Goal: Task Accomplishment & Management: Manage account settings

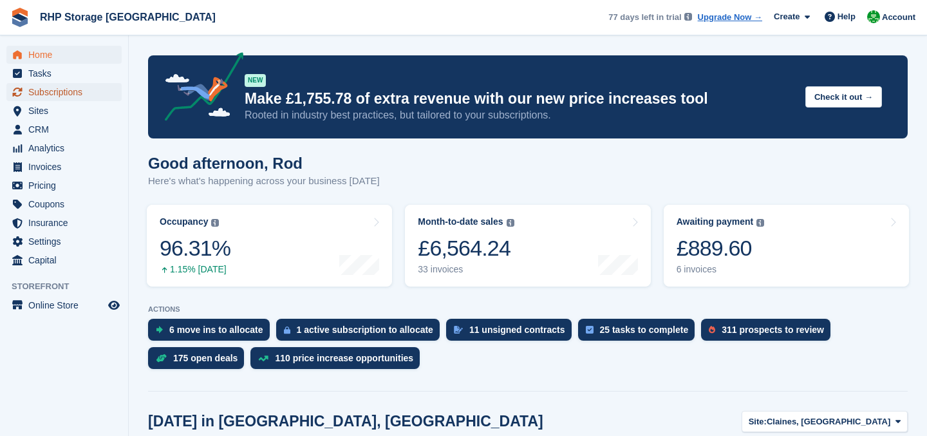
click at [46, 92] on span "Subscriptions" at bounding box center [66, 92] width 77 height 18
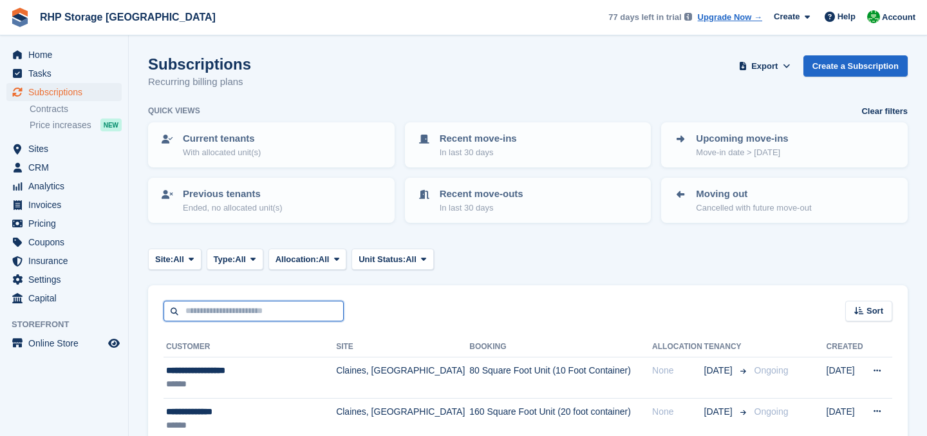
click at [207, 312] on input "text" at bounding box center [253, 311] width 180 height 21
type input "******"
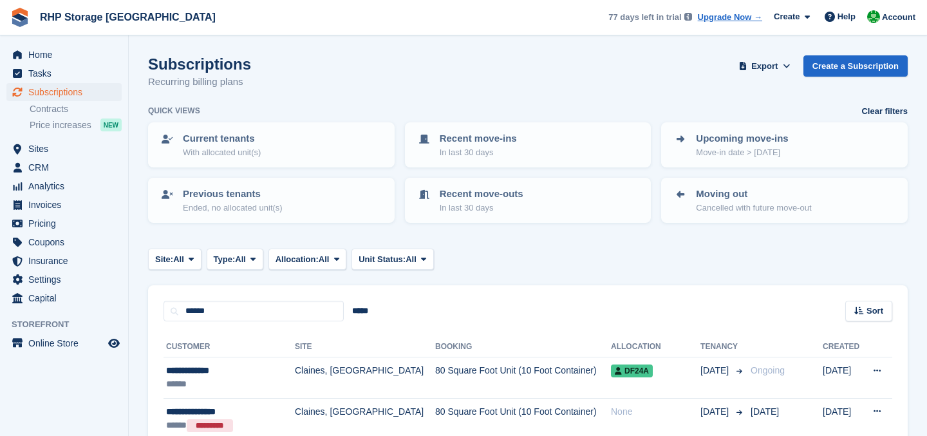
scroll to position [149, 0]
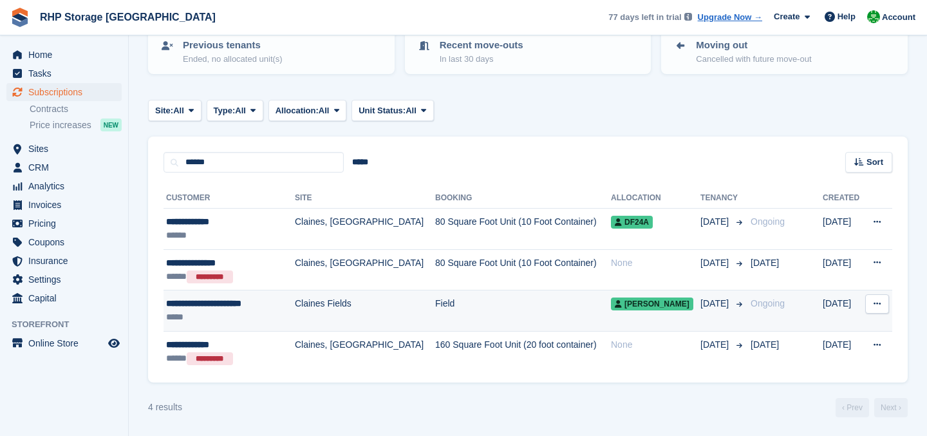
click at [271, 317] on div "*****" at bounding box center [225, 317] width 118 height 14
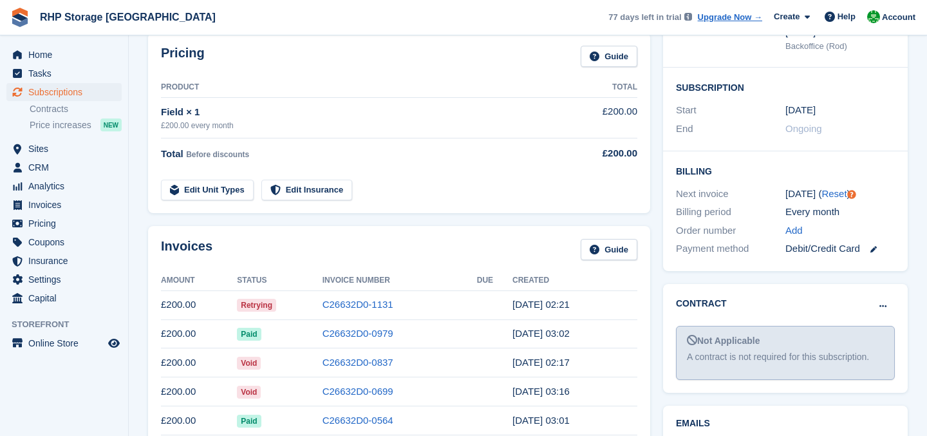
scroll to position [204, 0]
click at [449, 304] on td "C26632D0-1131" at bounding box center [399, 304] width 154 height 29
click at [339, 302] on link "C26632D0-1131" at bounding box center [357, 303] width 71 height 11
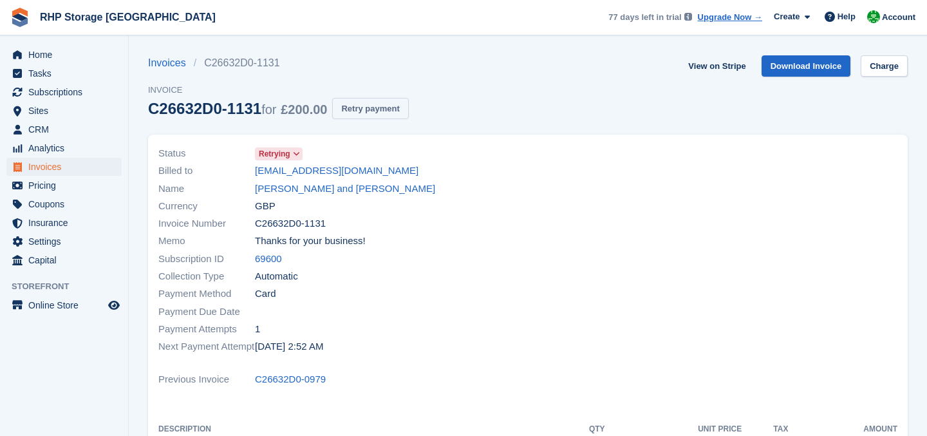
click at [360, 111] on button "Retry payment" at bounding box center [370, 108] width 76 height 21
click at [302, 107] on span "£200.00" at bounding box center [304, 109] width 46 height 14
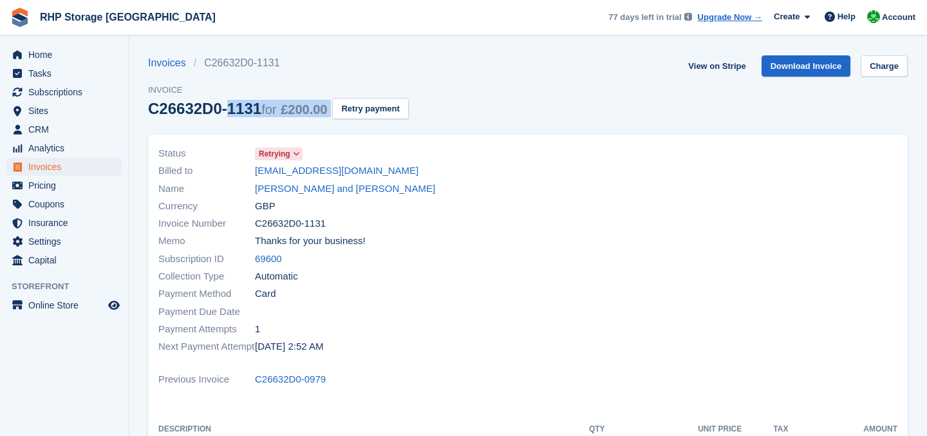
click at [302, 107] on span "£200.00" at bounding box center [304, 109] width 46 height 14
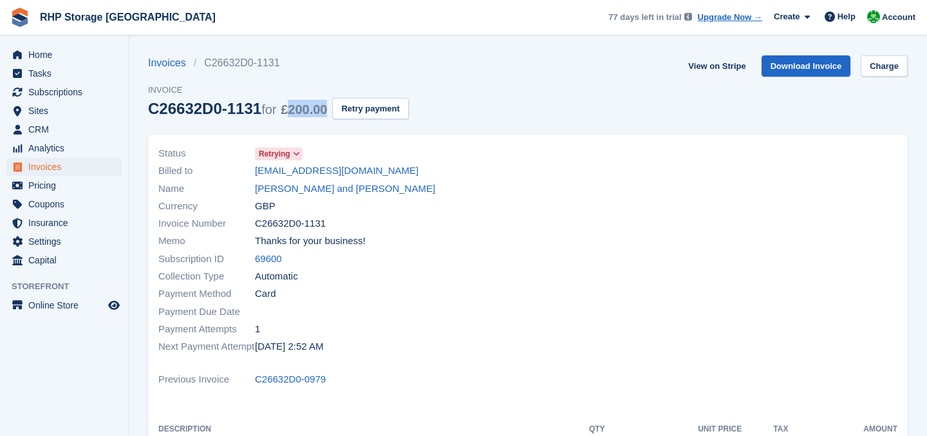
click at [302, 107] on span "£200.00" at bounding box center [304, 109] width 46 height 14
click at [81, 60] on span "Home" at bounding box center [66, 55] width 77 height 18
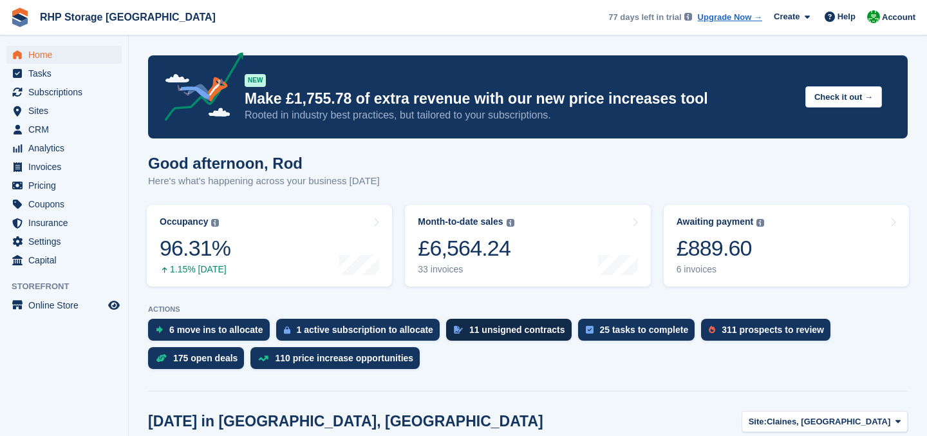
click at [513, 339] on div "11 unsigned contracts" at bounding box center [509, 330] width 126 height 22
